Goal: Navigation & Orientation: Find specific page/section

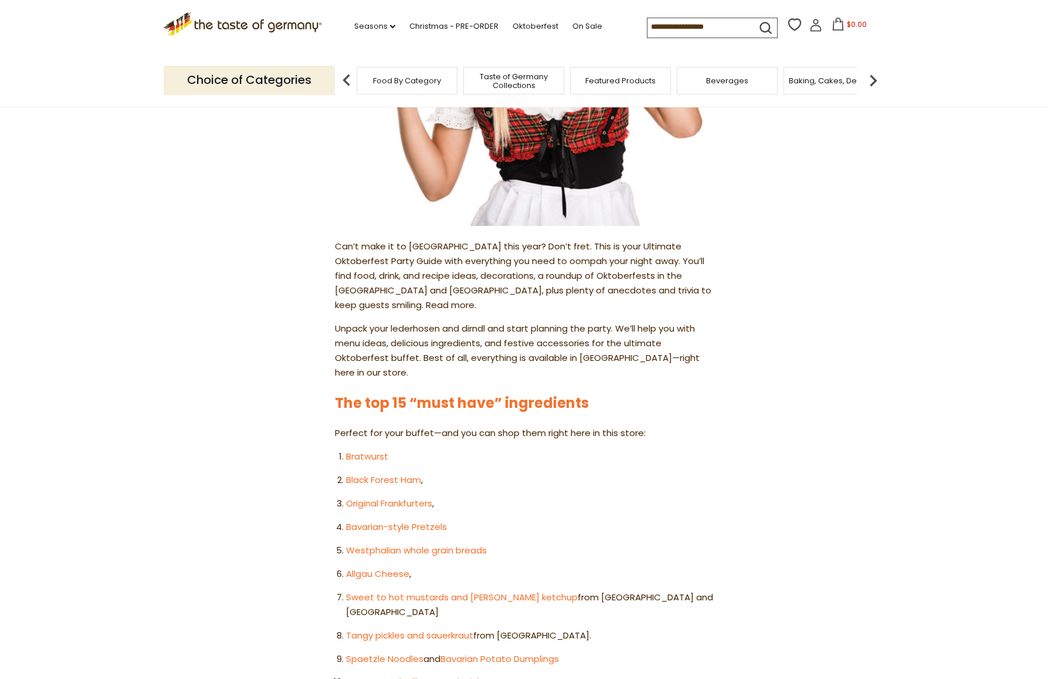
scroll to position [554, 0]
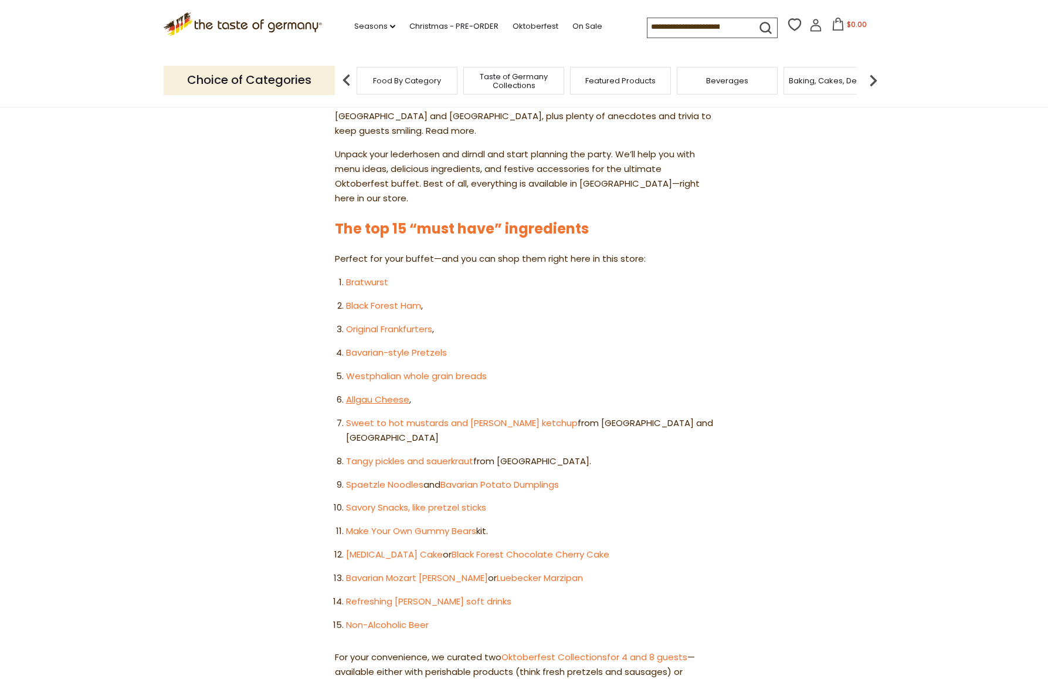
click at [377, 393] on link "Allgau Cheese" at bounding box center [377, 399] width 63 height 12
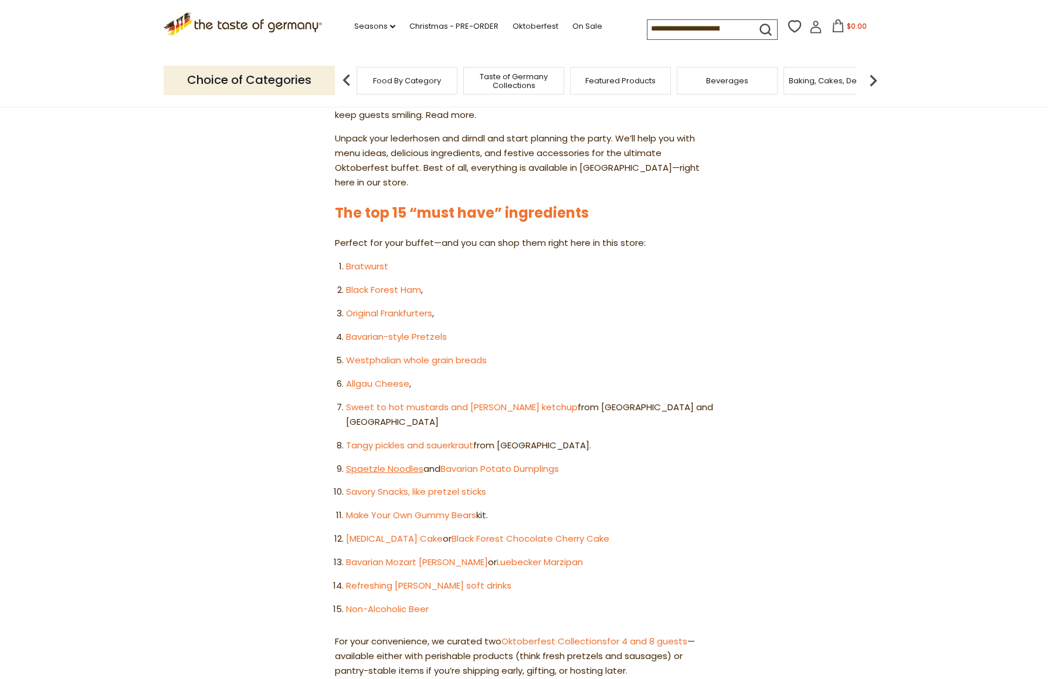
scroll to position [571, 0]
